Goal: Information Seeking & Learning: Learn about a topic

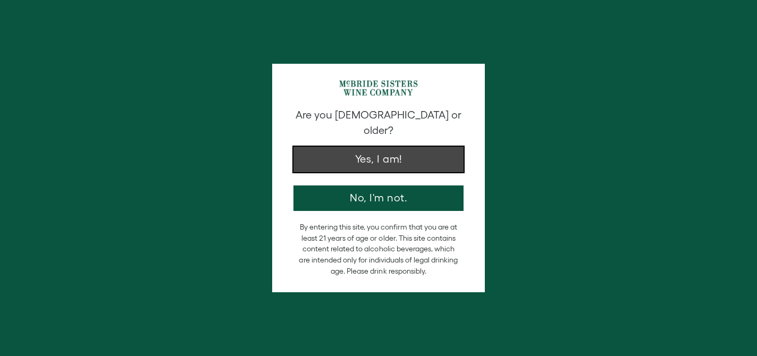
click at [405, 147] on button "Yes, I am!" at bounding box center [378, 160] width 170 height 26
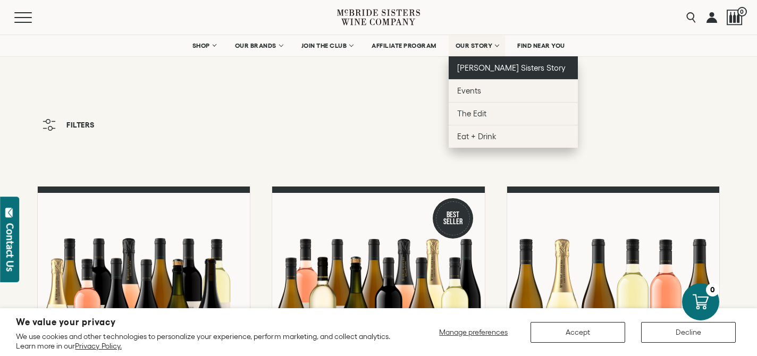
click at [484, 66] on span "[PERSON_NAME] Sisters Story" at bounding box center [511, 67] width 109 height 9
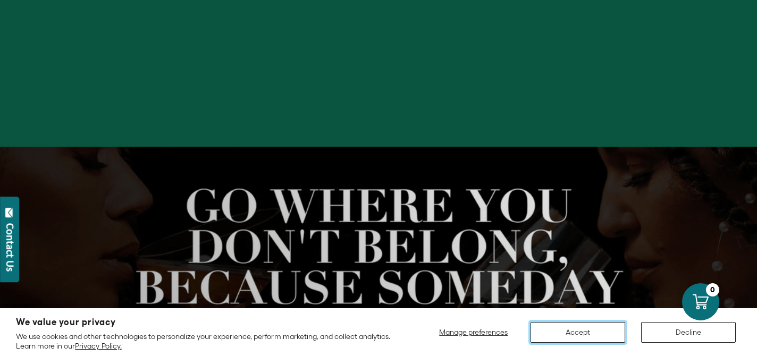
click at [608, 335] on button "Accept" at bounding box center [577, 332] width 95 height 21
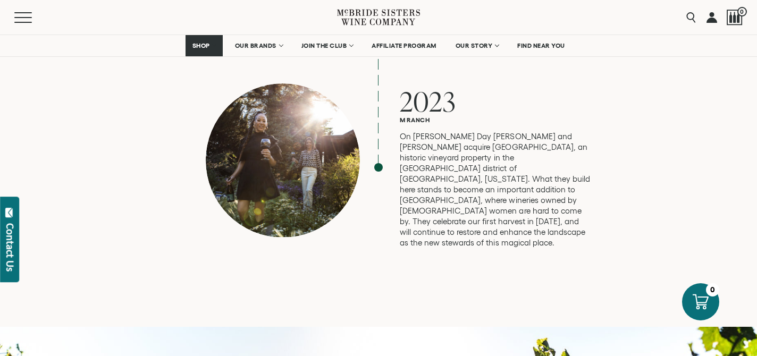
scroll to position [2881, 0]
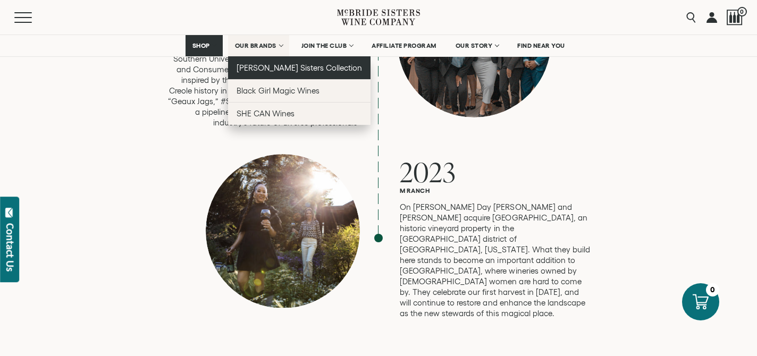
click at [264, 63] on span "[PERSON_NAME] Sisters Collection" at bounding box center [300, 67] width 126 height 9
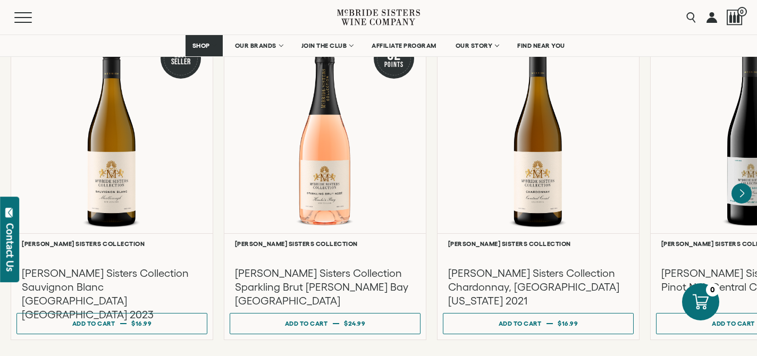
scroll to position [938, 0]
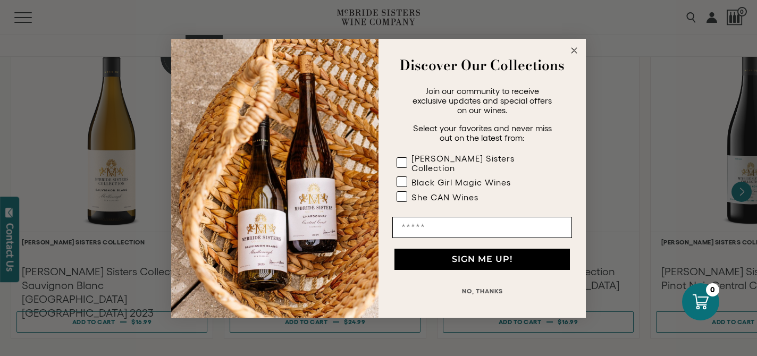
click at [574, 53] on circle "Close dialog" at bounding box center [574, 50] width 12 height 12
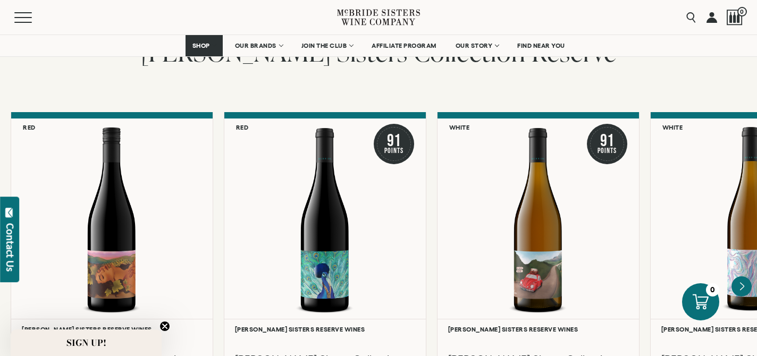
scroll to position [1817, 0]
